Goal: Browse casually: Explore the website without a specific task or goal

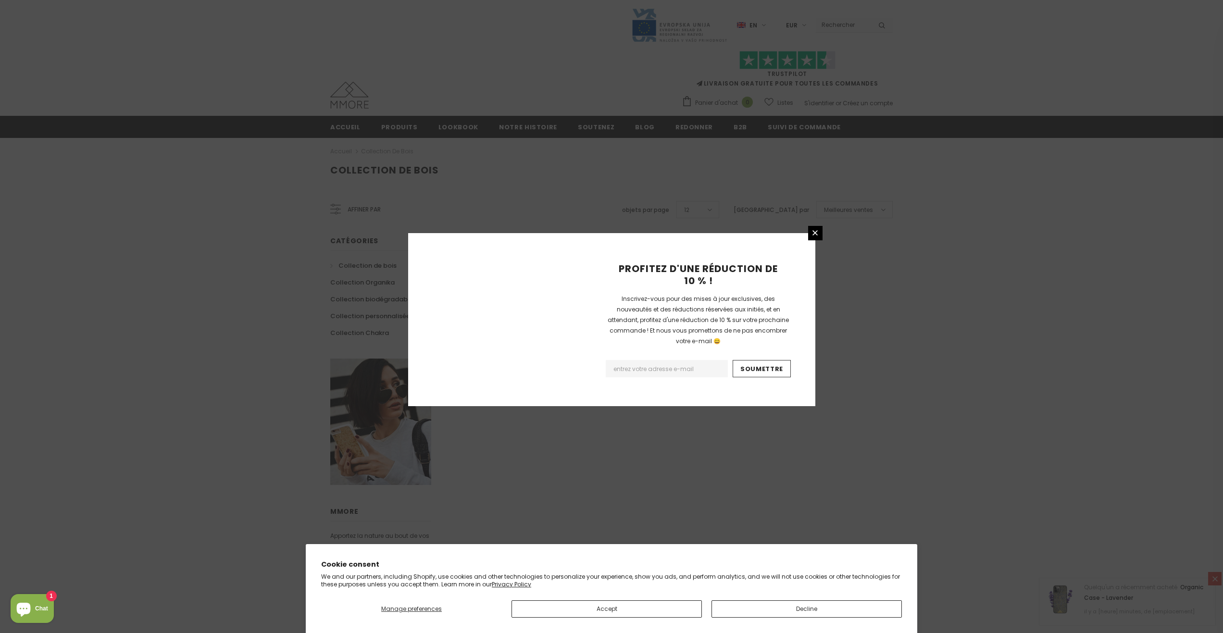
scroll to position [373, 0]
